Goal: Task Accomplishment & Management: Use online tool/utility

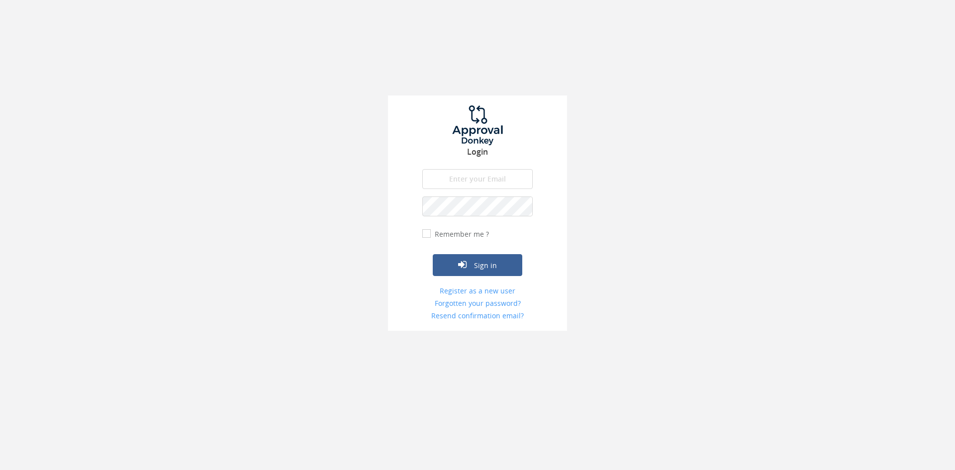
click at [449, 183] on input "email" at bounding box center [477, 179] width 110 height 20
type input "[EMAIL_ADDRESS][DOMAIN_NAME]"
click at [433, 254] on button "Sign in" at bounding box center [478, 265] width 90 height 22
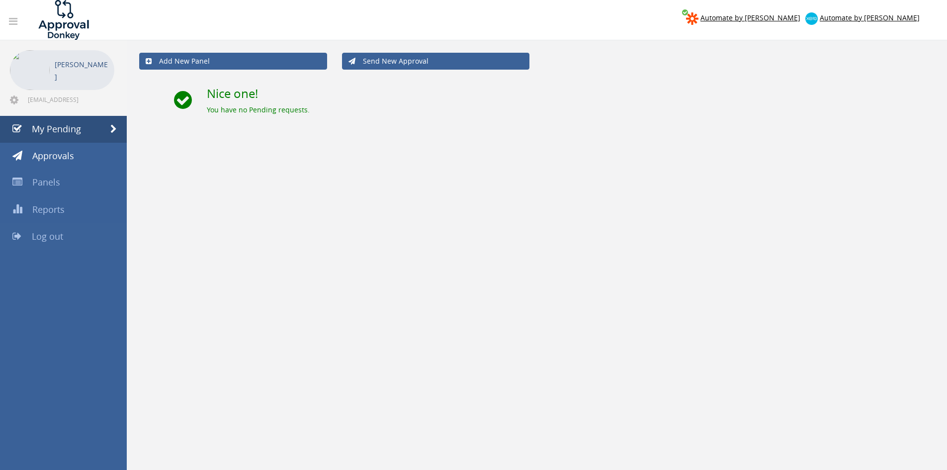
click at [44, 228] on link "Log out" at bounding box center [63, 236] width 127 height 27
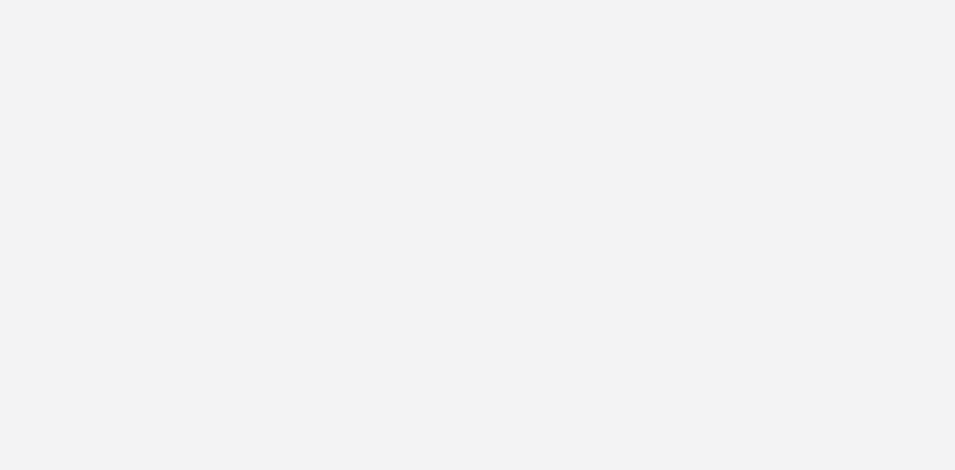
click at [456, 181] on input "email" at bounding box center [477, 179] width 110 height 20
type input "[EMAIL_ADDRESS][DOMAIN_NAME]"
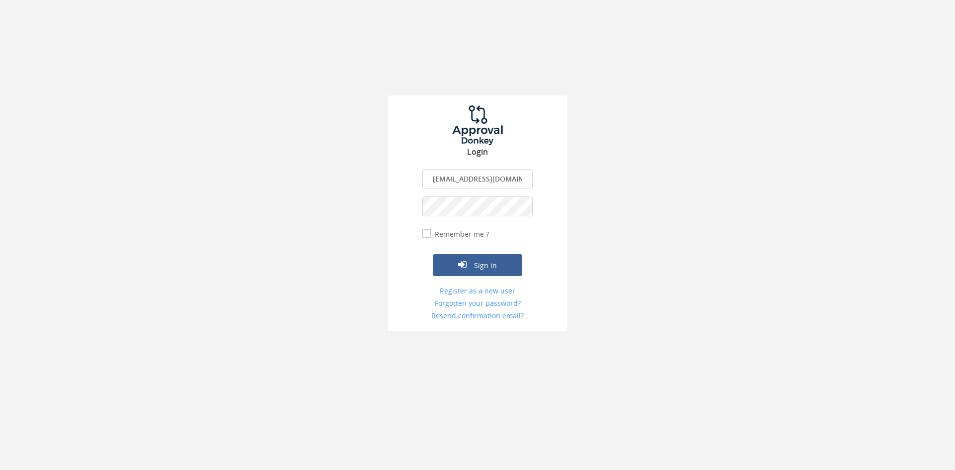
click at [433, 254] on button "Sign in" at bounding box center [478, 265] width 90 height 22
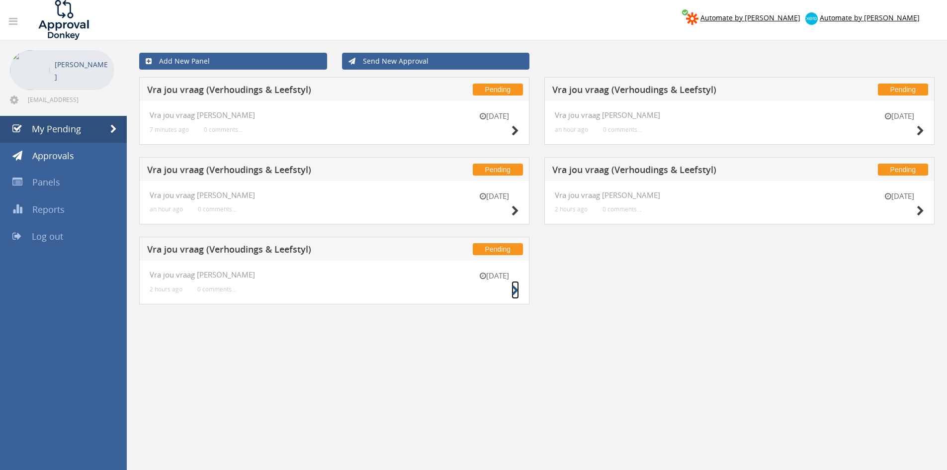
click at [515, 287] on icon at bounding box center [515, 290] width 7 height 10
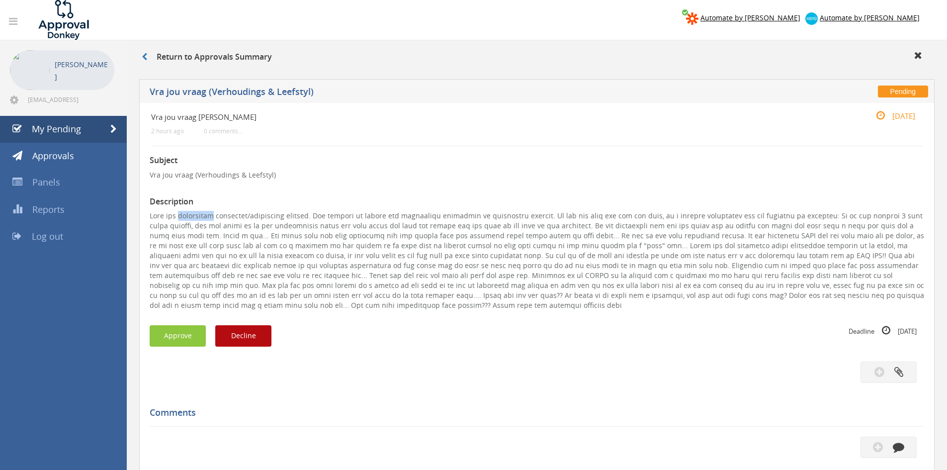
drag, startPoint x: 218, startPoint y: 216, endPoint x: 181, endPoint y: 212, distance: 37.5
click at [181, 212] on p at bounding box center [537, 260] width 775 height 99
copy p "nageboorte"
click at [247, 347] on button "Decline" at bounding box center [243, 335] width 56 height 21
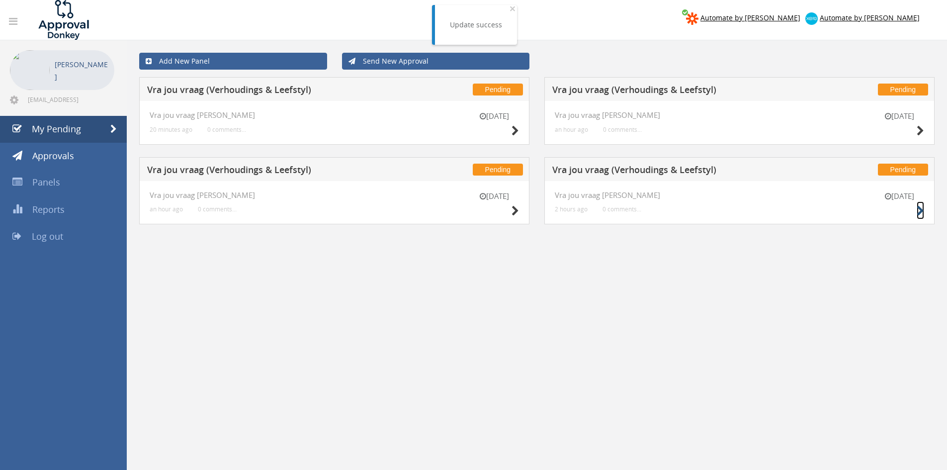
click at [918, 213] on icon at bounding box center [920, 211] width 7 height 10
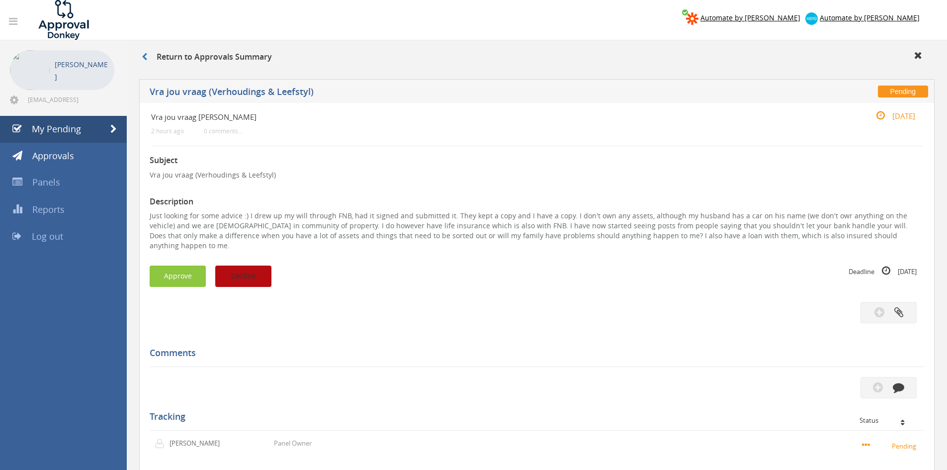
click at [247, 272] on button "Decline" at bounding box center [243, 276] width 56 height 21
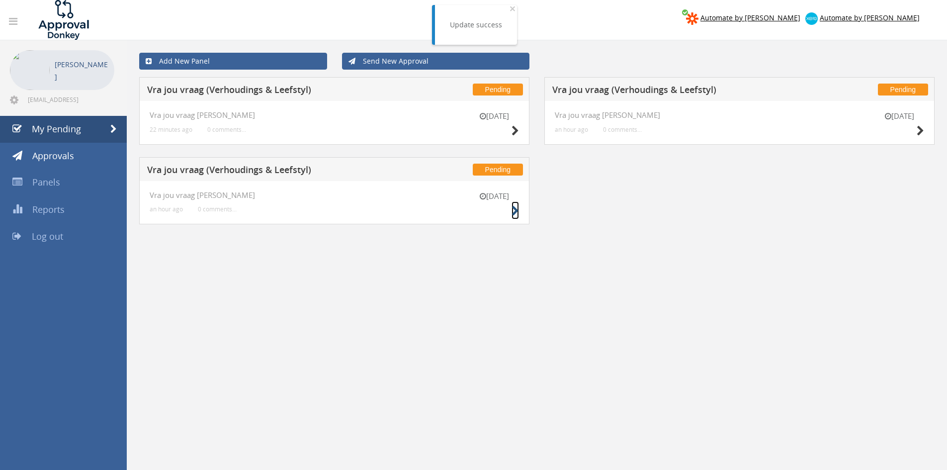
click at [518, 211] on icon at bounding box center [515, 211] width 7 height 10
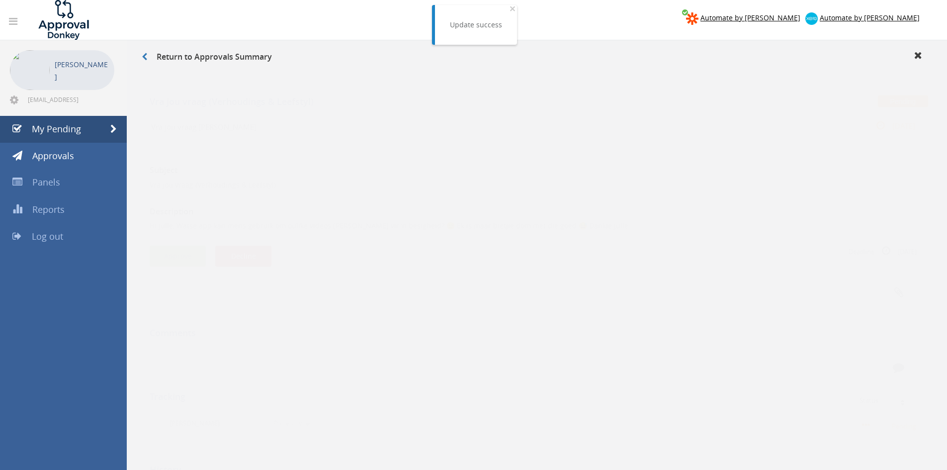
click at [185, 248] on button "Approve" at bounding box center [178, 246] width 56 height 21
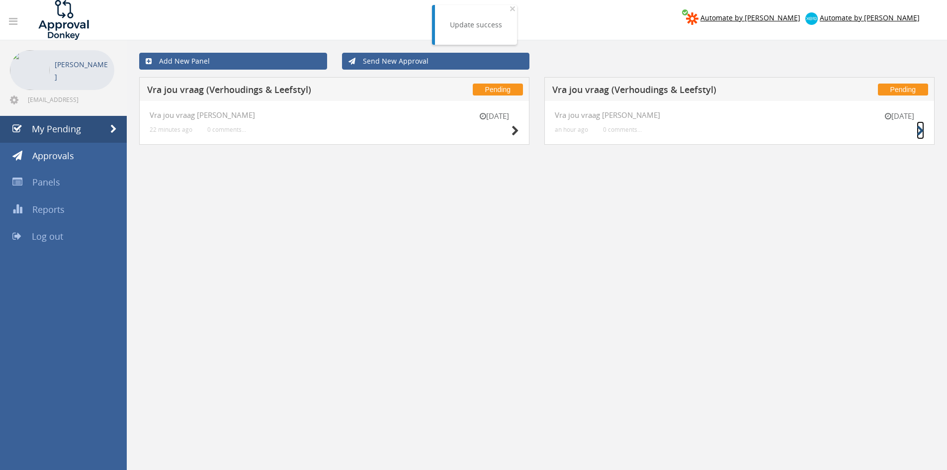
click at [921, 133] on icon at bounding box center [920, 131] width 7 height 10
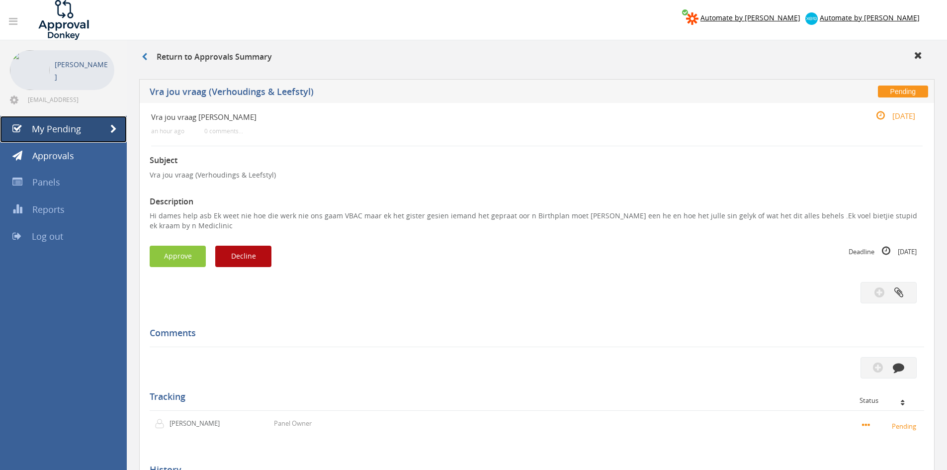
click at [42, 130] on span "My Pending" at bounding box center [56, 129] width 49 height 12
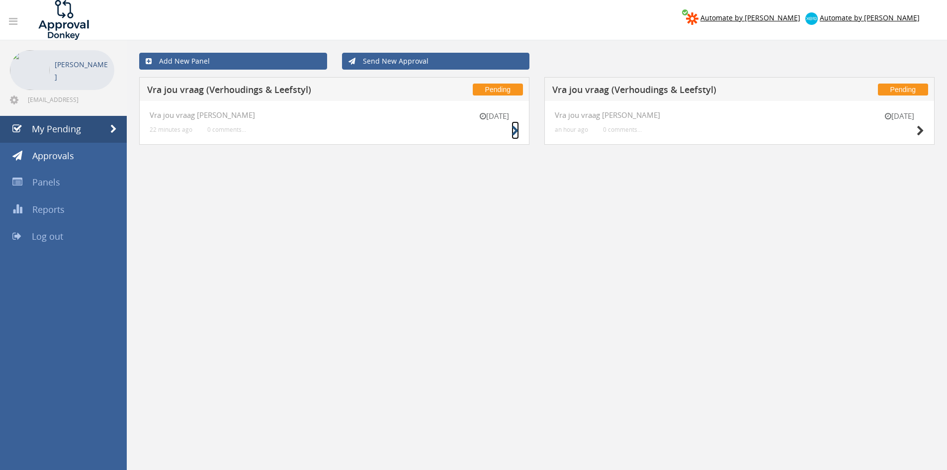
click at [515, 129] on icon at bounding box center [515, 131] width 7 height 10
